Goal: Transaction & Acquisition: Purchase product/service

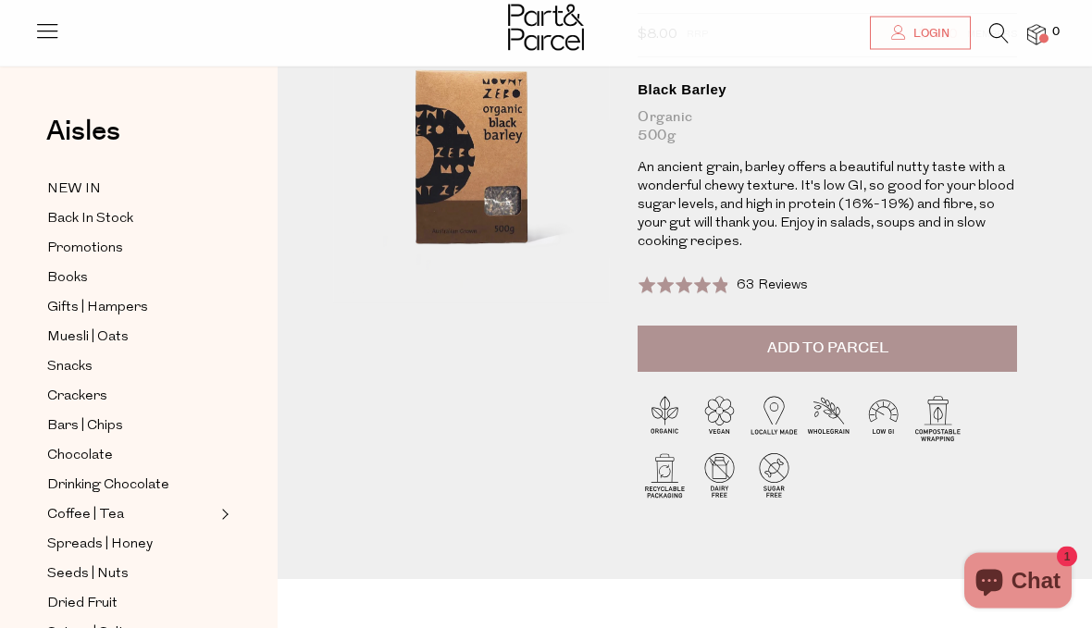
scroll to position [146, 0]
click at [948, 342] on button "Add to Parcel" at bounding box center [828, 349] width 380 height 46
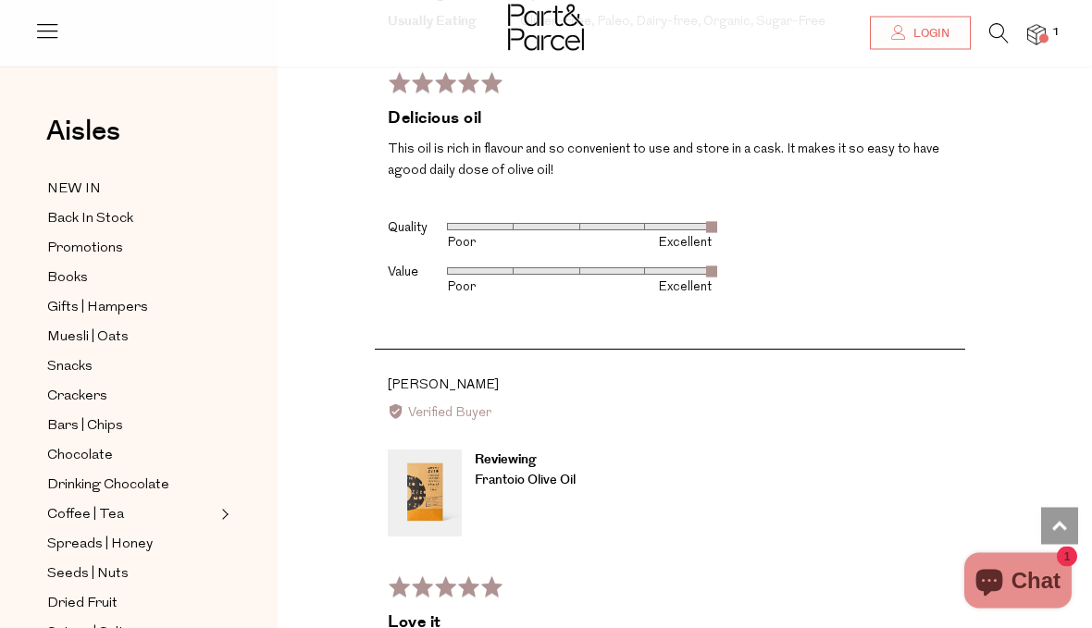
scroll to position [4938, 0]
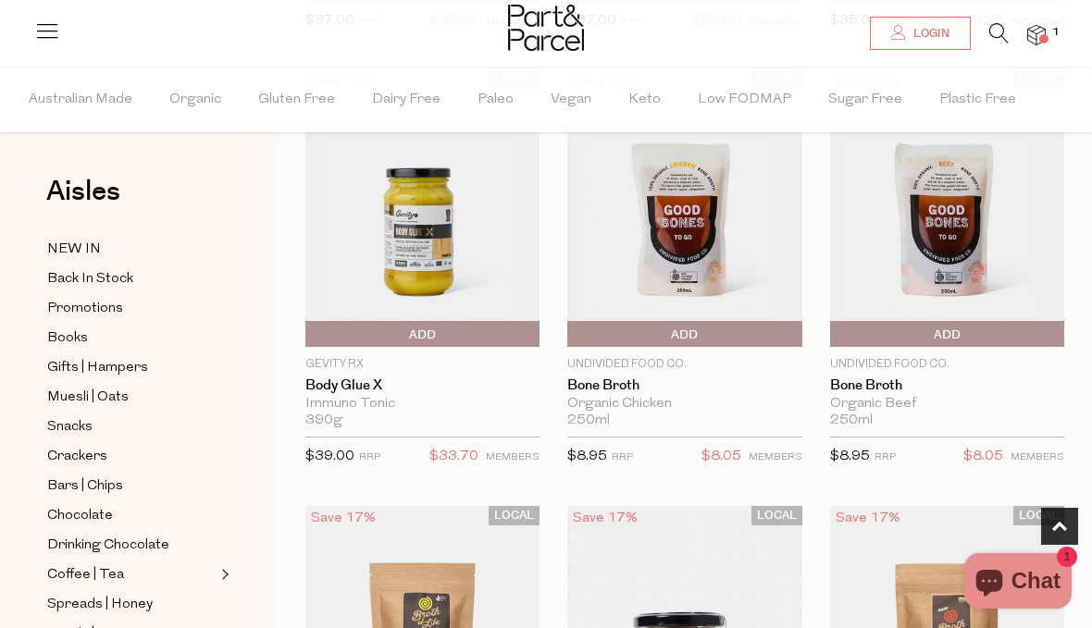
scroll to position [1042, 0]
click at [689, 317] on img at bounding box center [684, 209] width 234 height 277
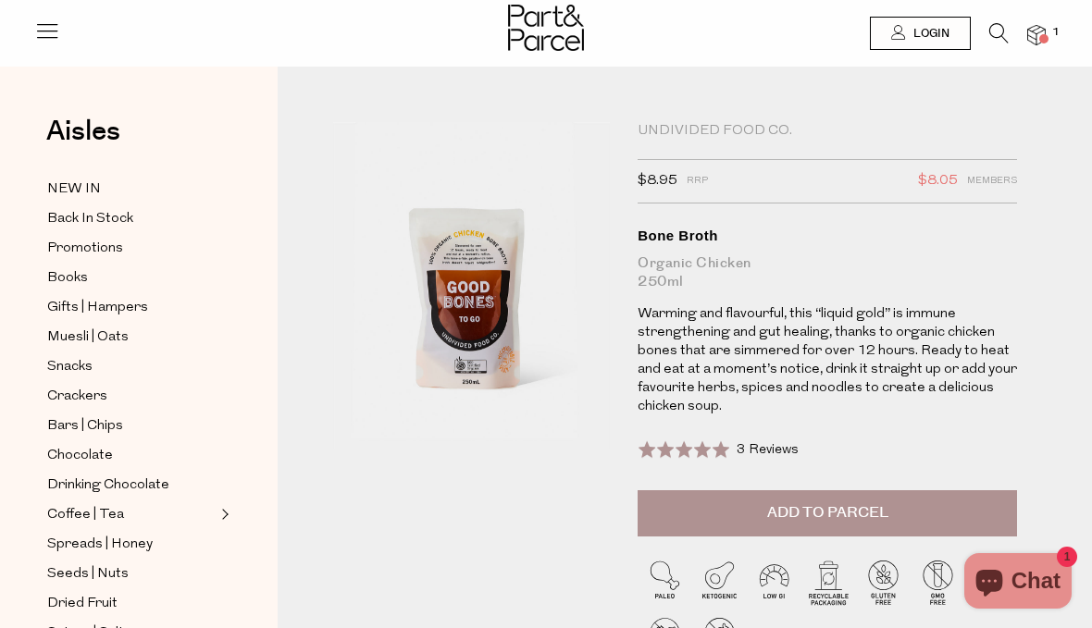
click at [842, 503] on span "Add to Parcel" at bounding box center [827, 513] width 121 height 21
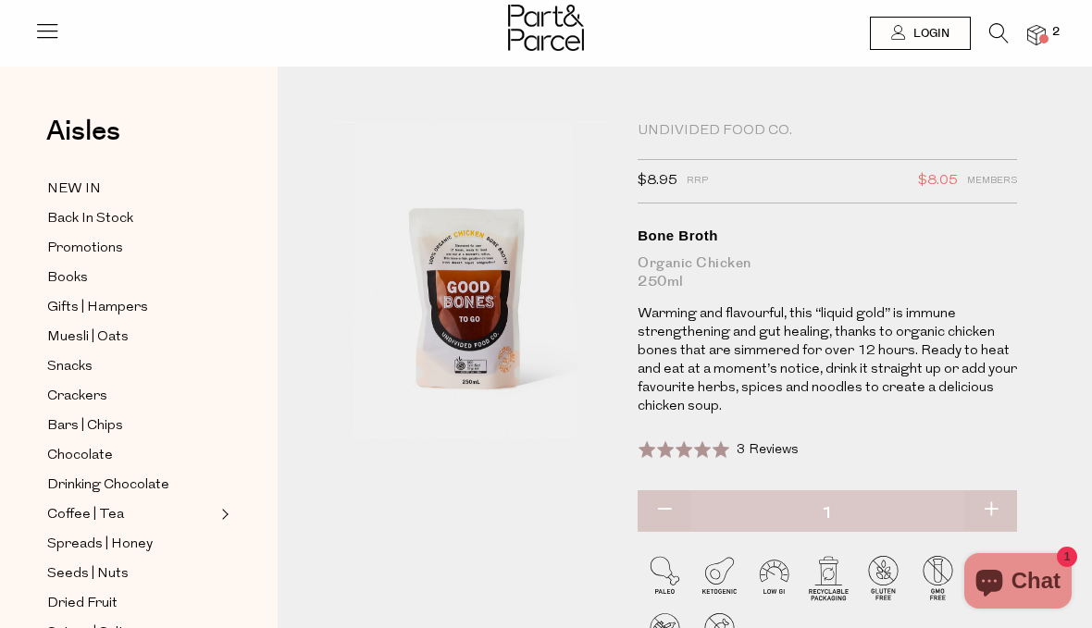
click at [1037, 32] on img at bounding box center [1036, 35] width 19 height 21
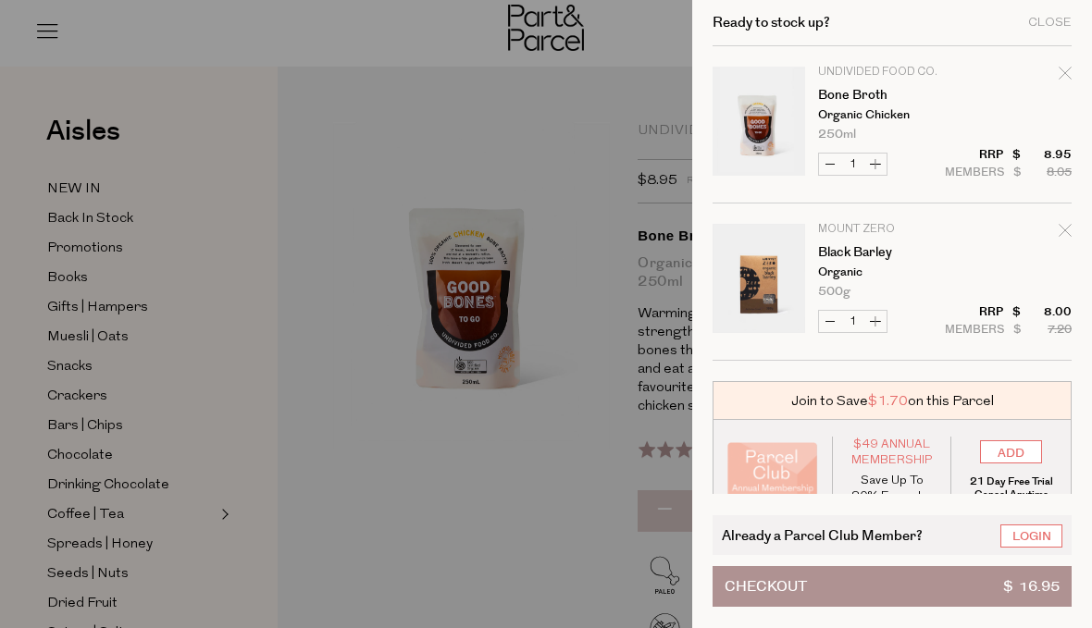
click at [878, 156] on button "Increase Bone Broth" at bounding box center [876, 164] width 22 height 21
type input "2"
click at [885, 156] on button "Increase Bone Broth" at bounding box center [876, 164] width 22 height 21
type input "3"
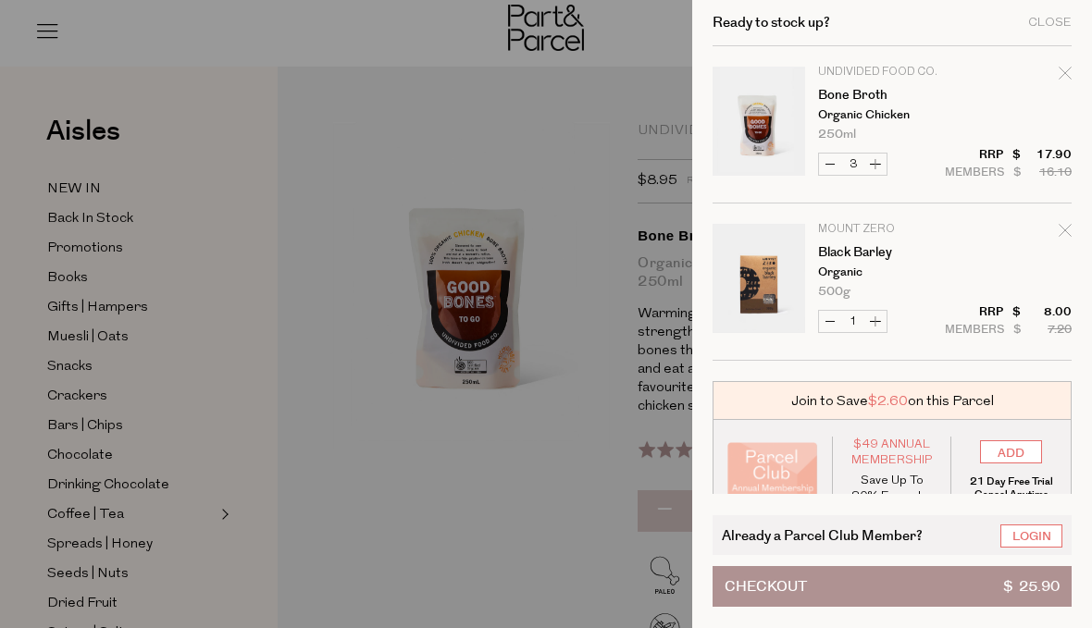
type input "3"
click at [925, 581] on button "Checkout $ 34.85" at bounding box center [892, 586] width 359 height 41
